Goal: Check status: Check status

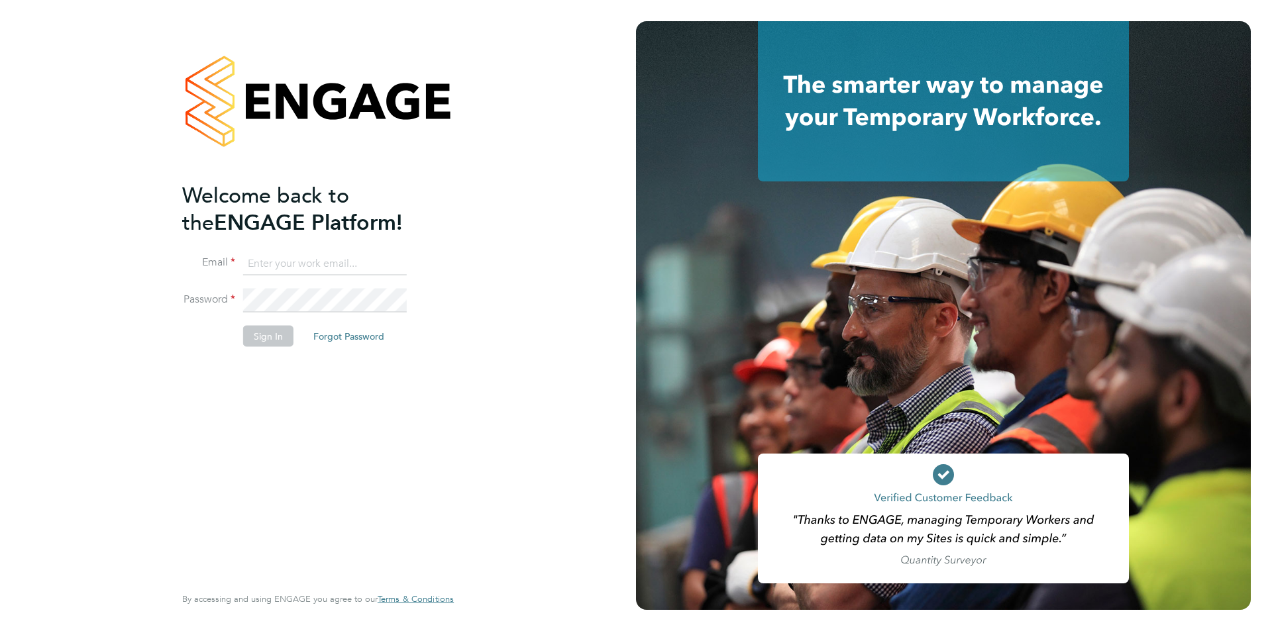
type input "rclarke@frlondon.co.uk"
click at [273, 338] on button "Sign In" at bounding box center [268, 335] width 50 height 21
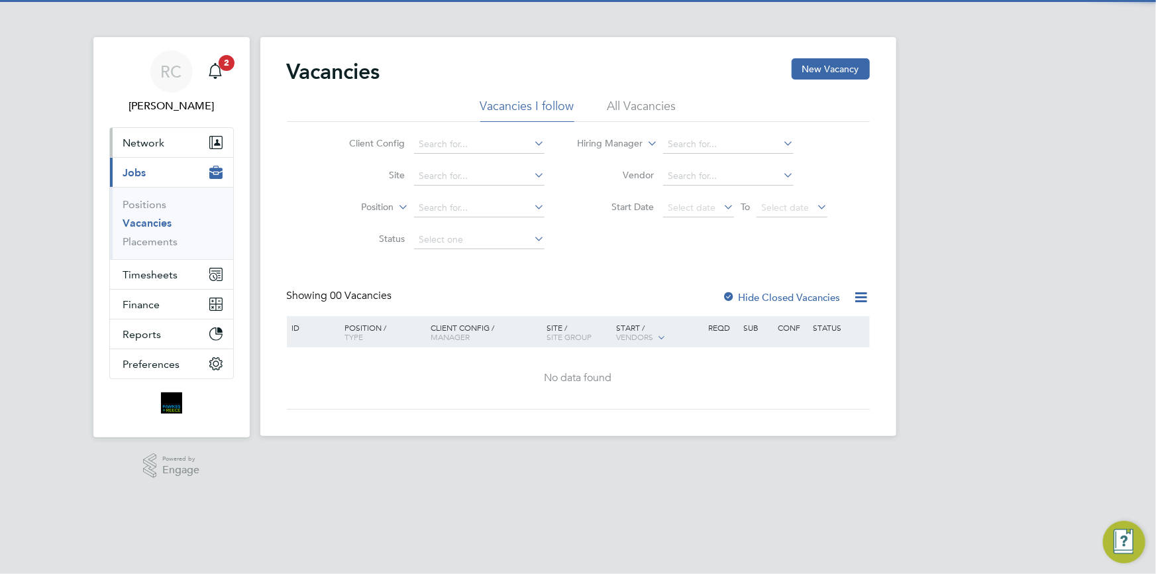
click at [144, 146] on span "Network" at bounding box center [144, 142] width 42 height 13
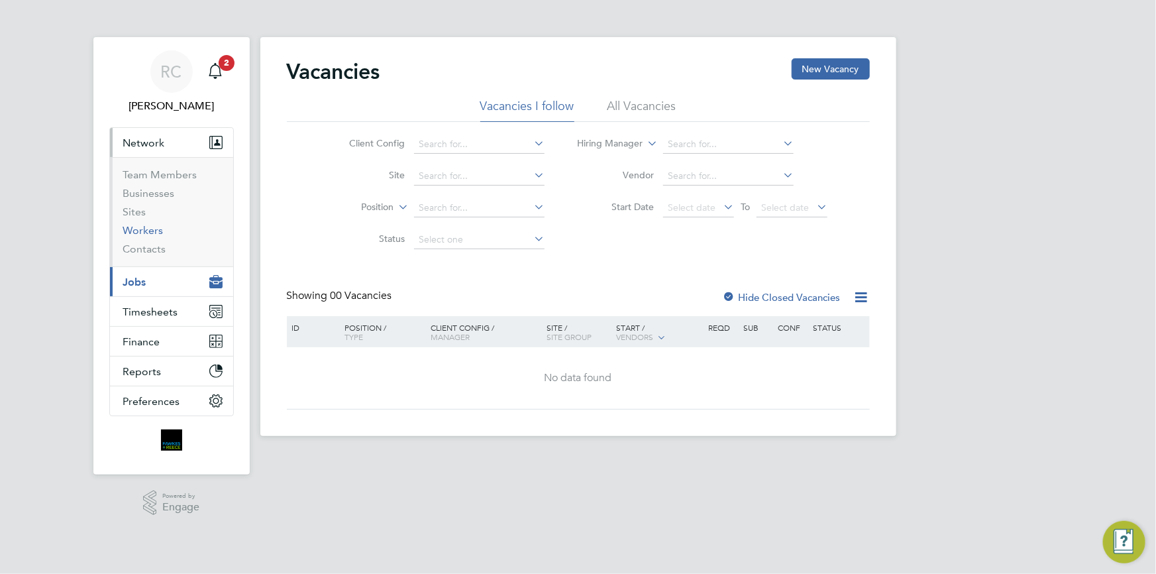
click at [150, 232] on link "Workers" at bounding box center [143, 230] width 40 height 13
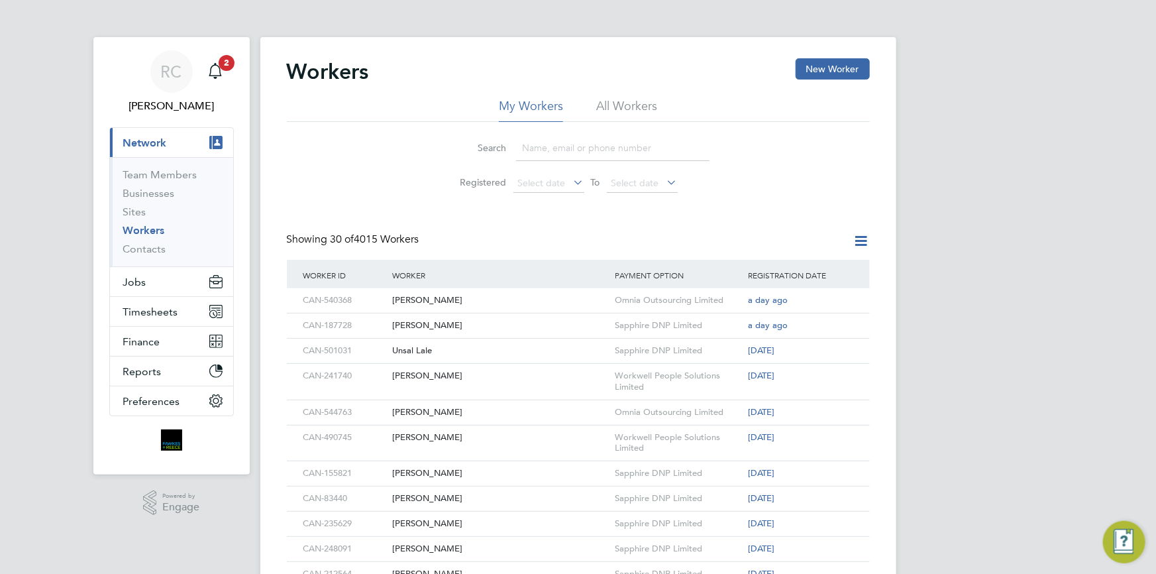
click at [566, 146] on input at bounding box center [612, 148] width 193 height 26
paste input "CAN-204263"
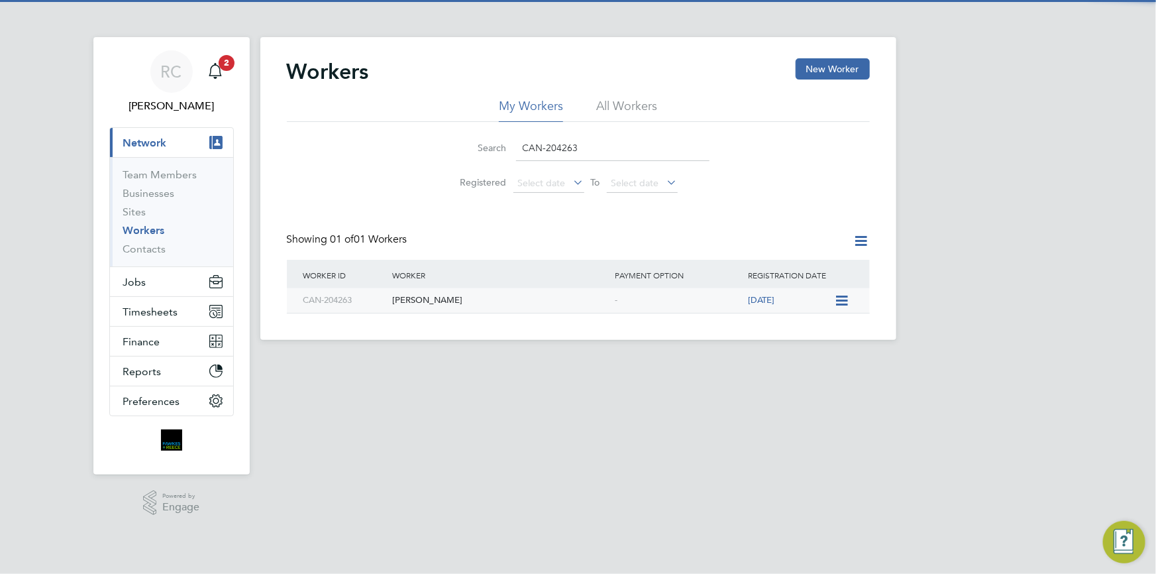
type input "CAN-204263"
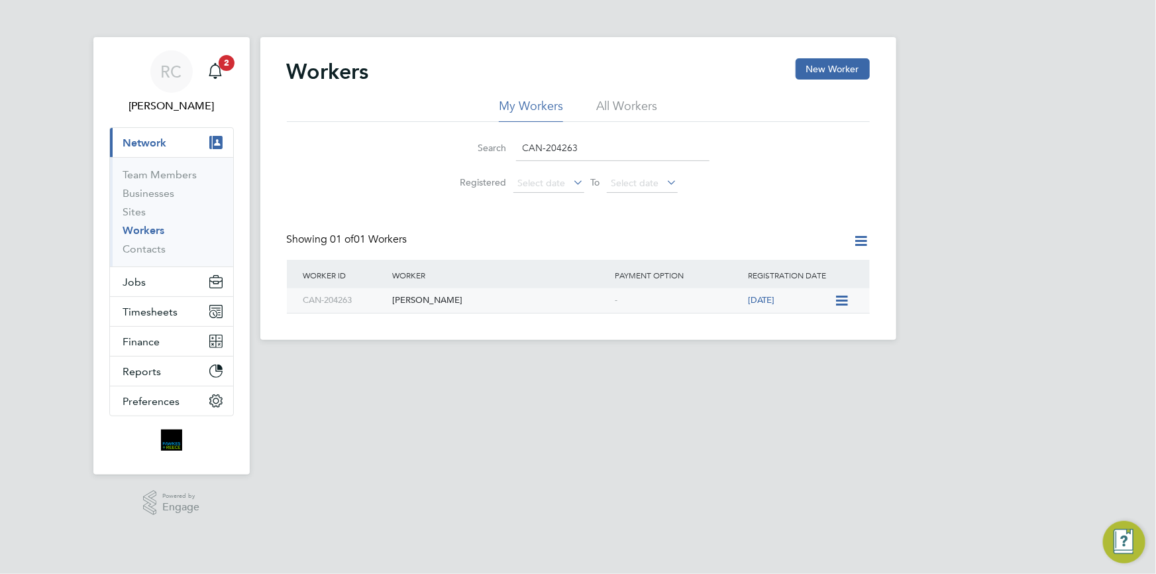
click at [424, 304] on div "Richard Pugh" at bounding box center [500, 300] width 223 height 25
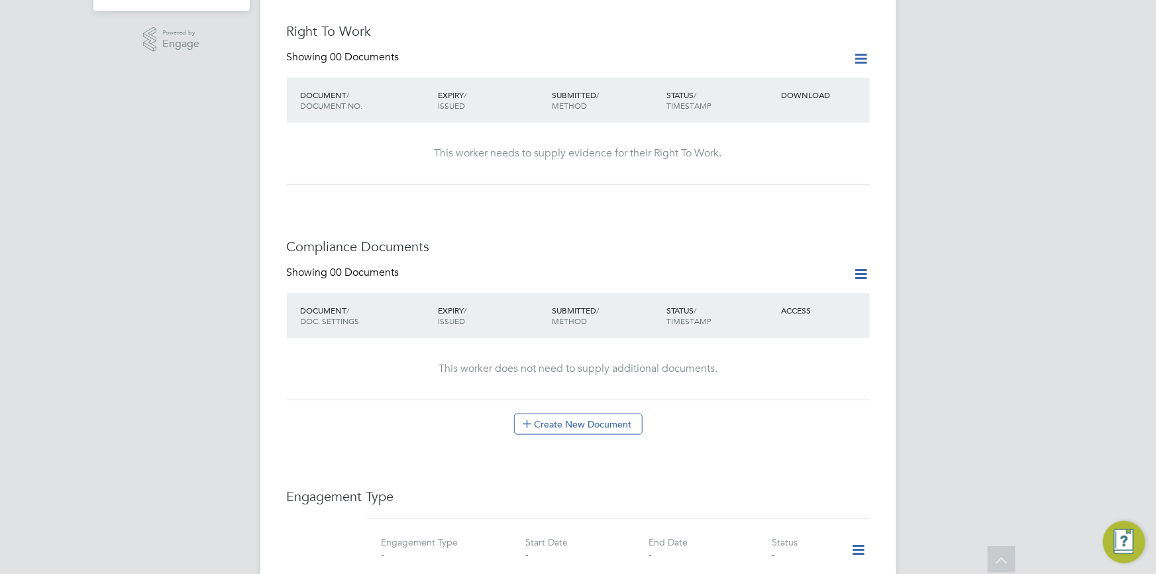
drag, startPoint x: 0, startPoint y: 0, endPoint x: 901, endPoint y: 296, distance: 948.1
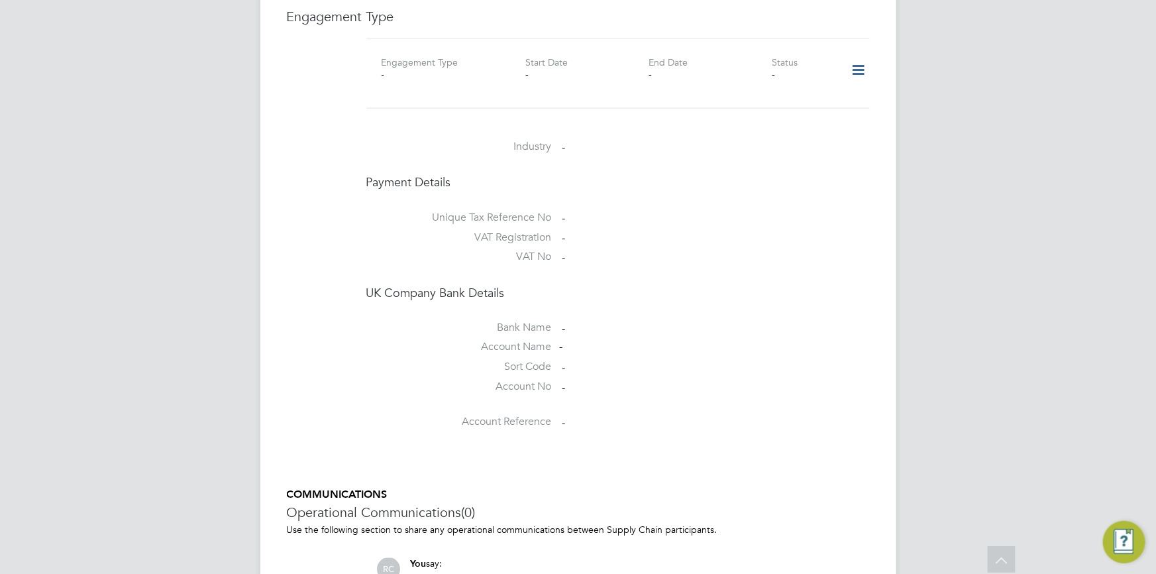
scroll to position [1107, 0]
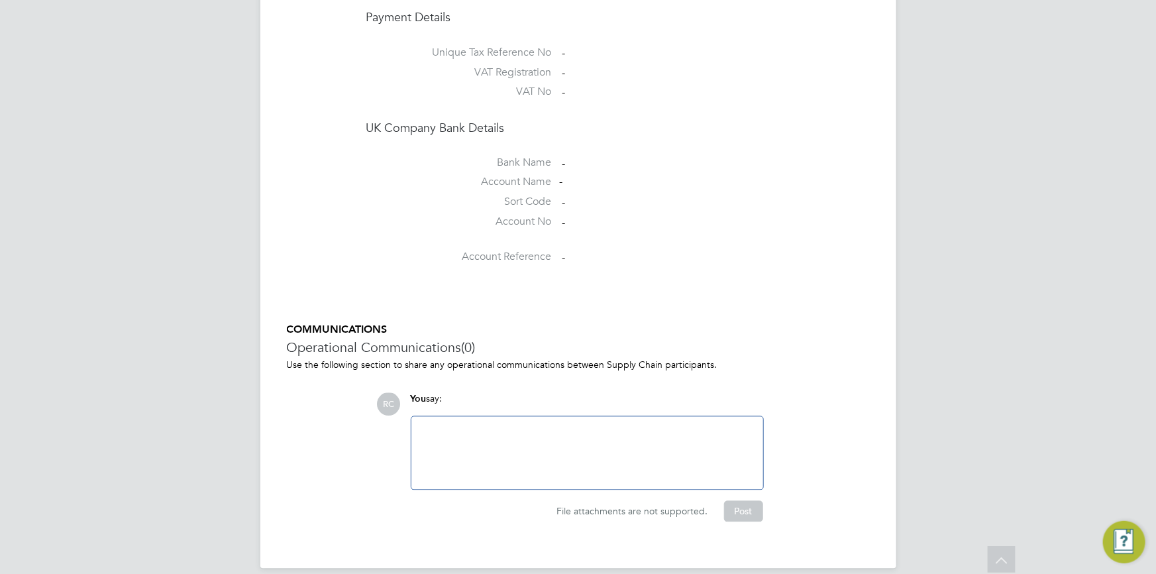
drag, startPoint x: 901, startPoint y: 296, endPoint x: 901, endPoint y: 387, distance: 90.7
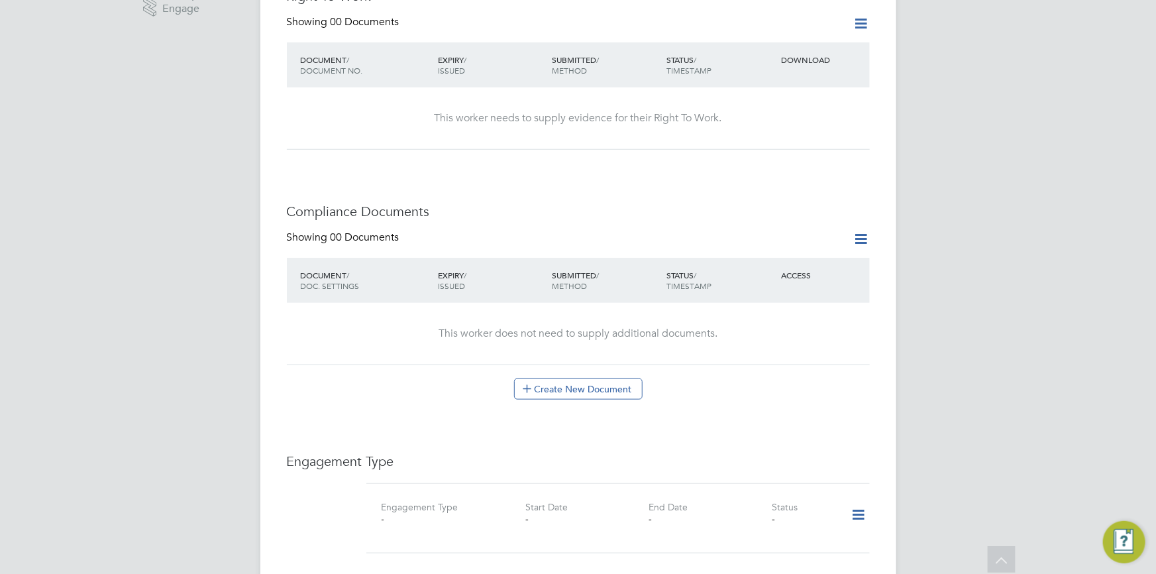
drag, startPoint x: 907, startPoint y: 358, endPoint x: 917, endPoint y: 297, distance: 61.6
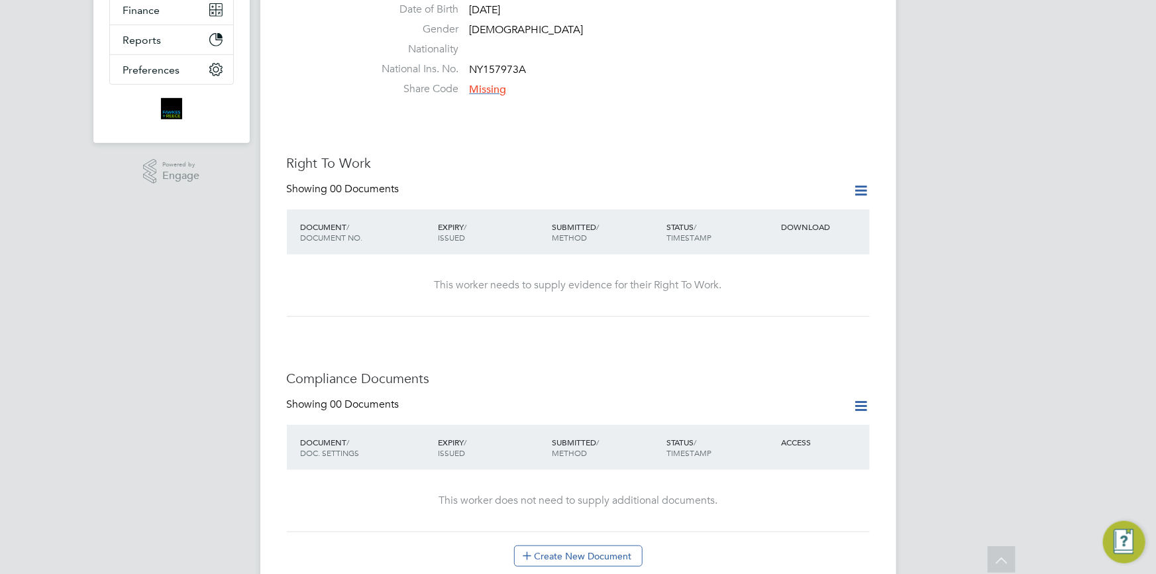
scroll to position [60, 0]
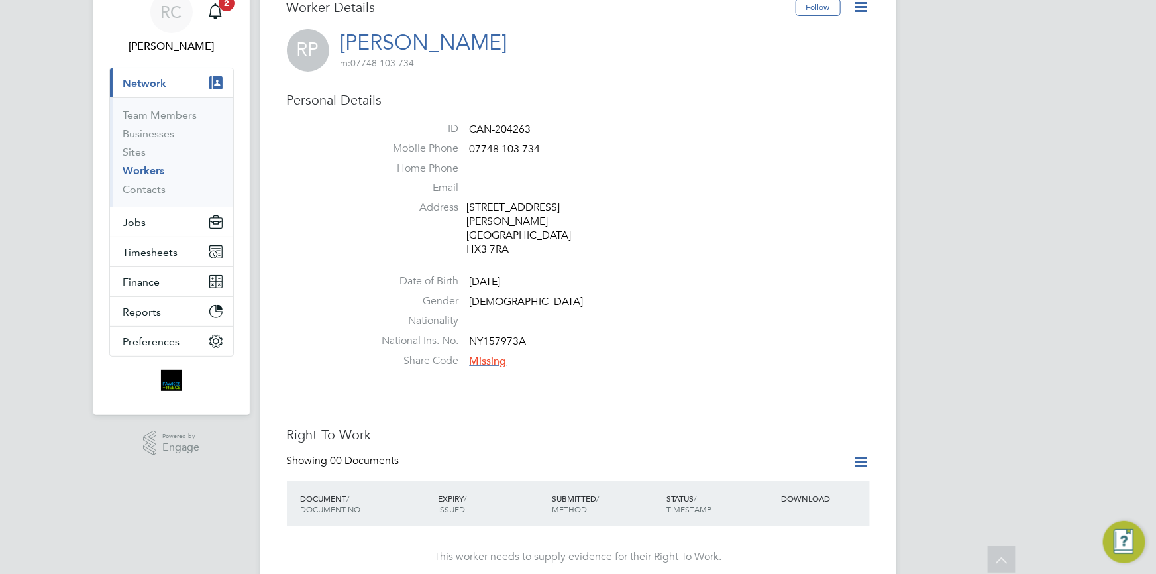
drag, startPoint x: 927, startPoint y: 364, endPoint x: 934, endPoint y: 242, distance: 122.1
